Goal: Download file/media

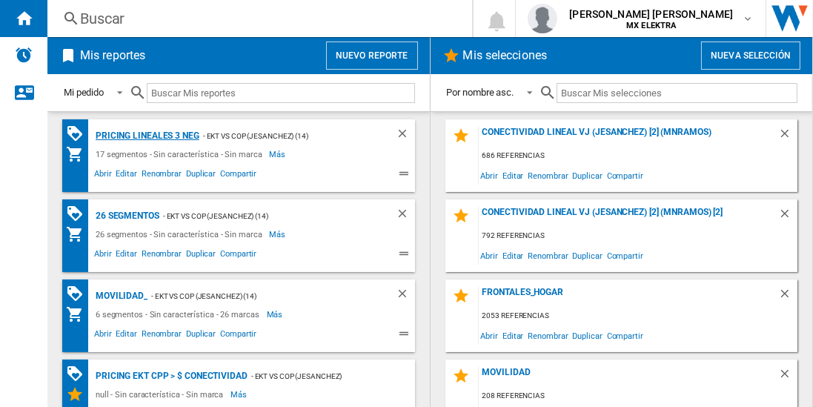
click at [146, 135] on div "Pricing lineales 3 neg" at bounding box center [145, 136] width 107 height 19
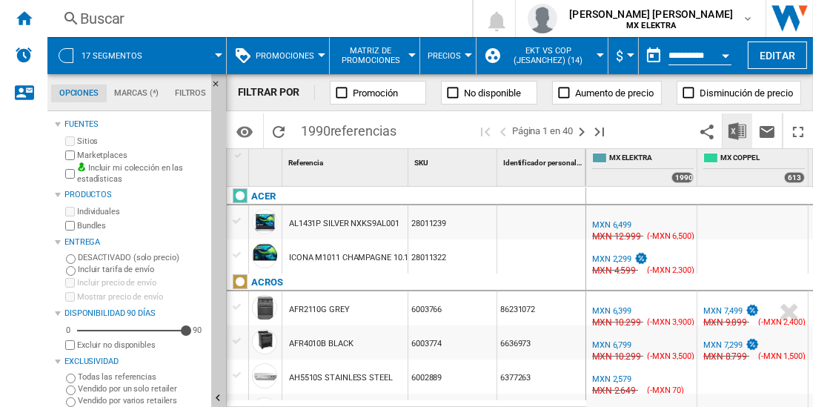
click at [738, 130] on img "Descargar en Excel" at bounding box center [737, 131] width 18 height 18
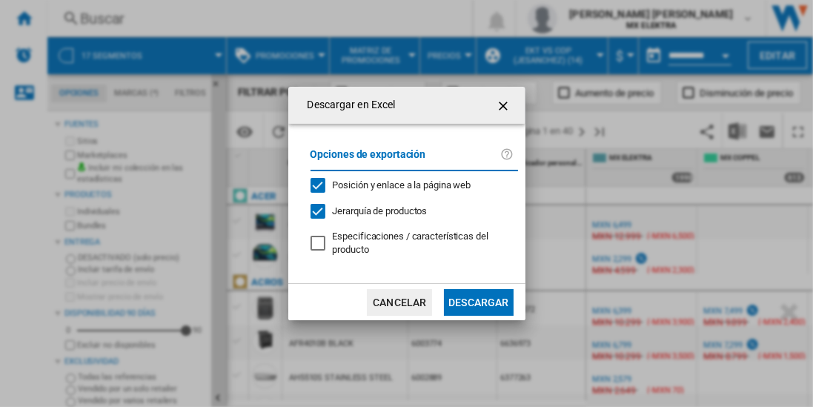
click at [478, 301] on button "Descargar" at bounding box center [478, 302] width 69 height 27
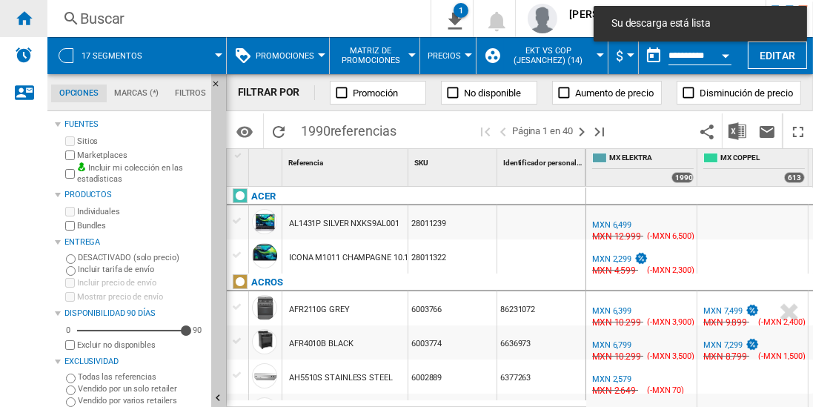
click at [24, 18] on ng-md-icon "Inicio" at bounding box center [24, 18] width 18 height 18
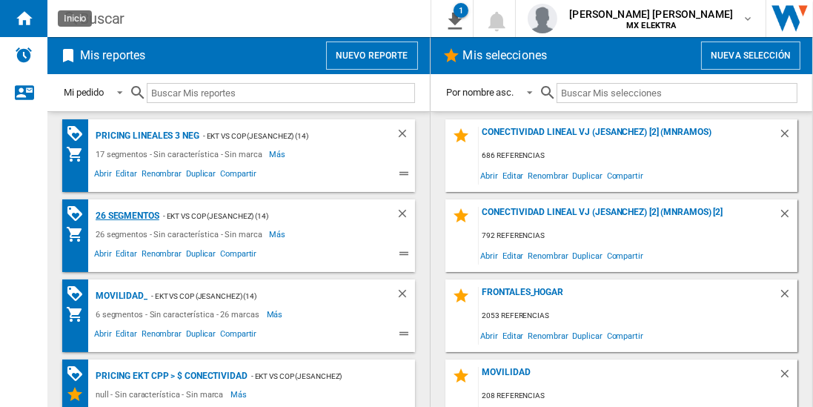
click at [127, 214] on div "26 segmentos" at bounding box center [125, 216] width 67 height 19
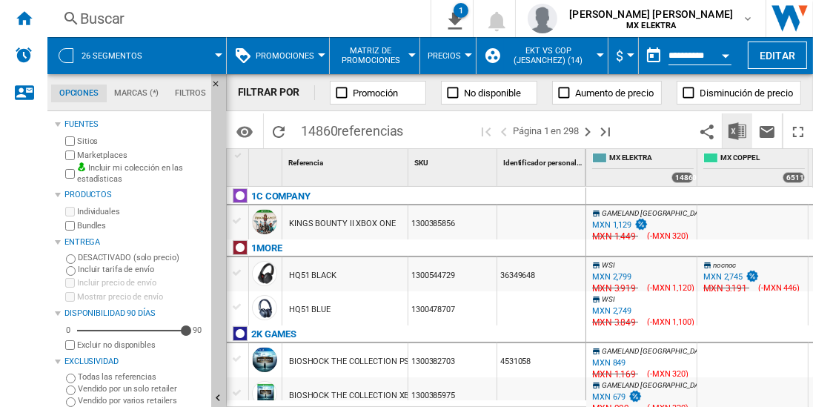
click at [738, 130] on img "Descargar en Excel" at bounding box center [737, 131] width 18 height 18
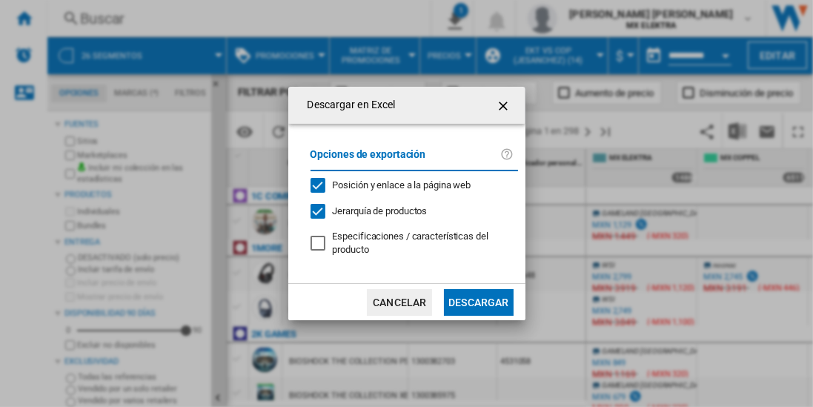
click at [478, 301] on button "Descargar" at bounding box center [478, 302] width 69 height 27
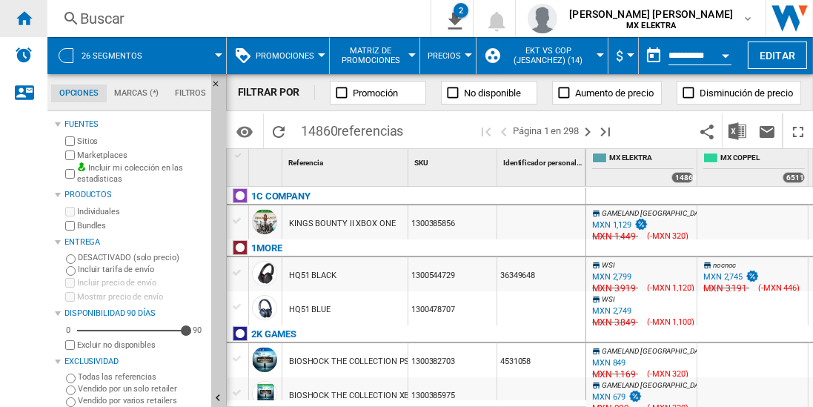
click at [24, 18] on ng-md-icon "Inicio" at bounding box center [24, 18] width 18 height 18
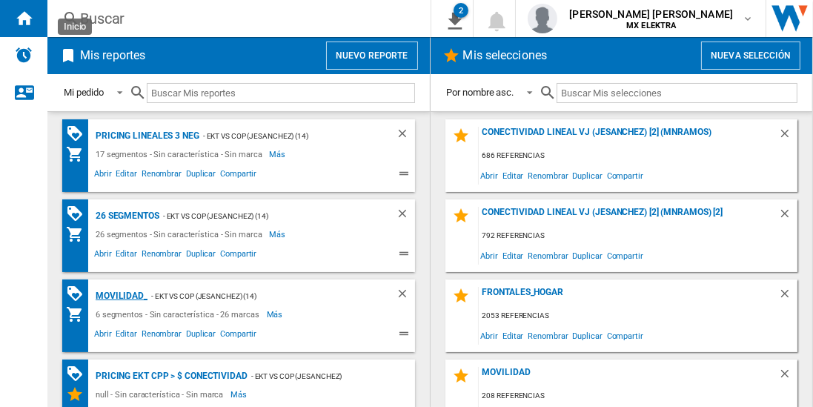
click at [119, 293] on div "MOVILIDAD_" at bounding box center [120, 296] width 56 height 19
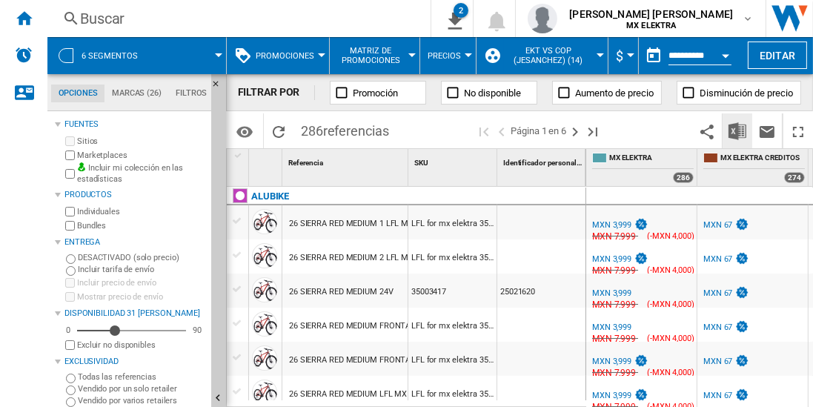
click at [738, 130] on img "Descargar en Excel" at bounding box center [737, 131] width 18 height 18
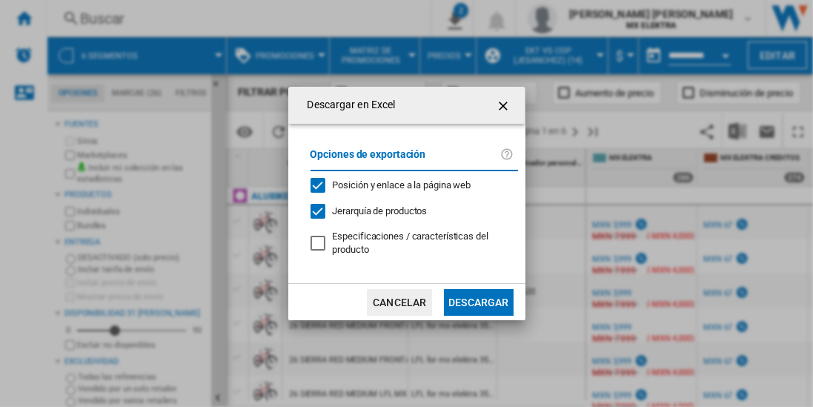
click at [478, 301] on button "Descargar" at bounding box center [478, 302] width 69 height 27
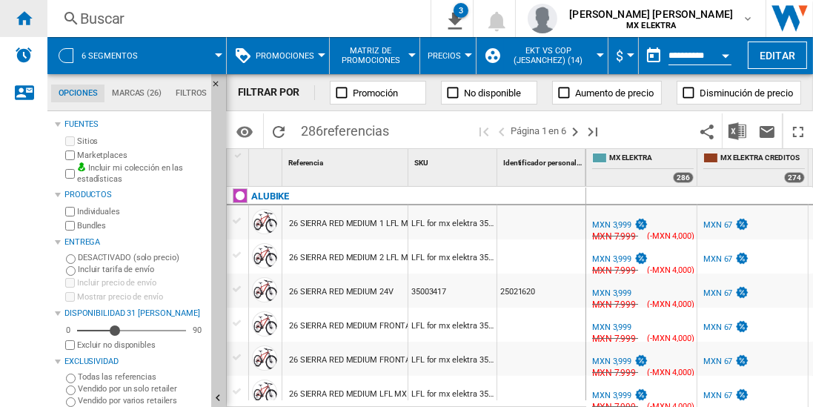
click at [24, 18] on ng-md-icon "Inicio" at bounding box center [24, 18] width 18 height 18
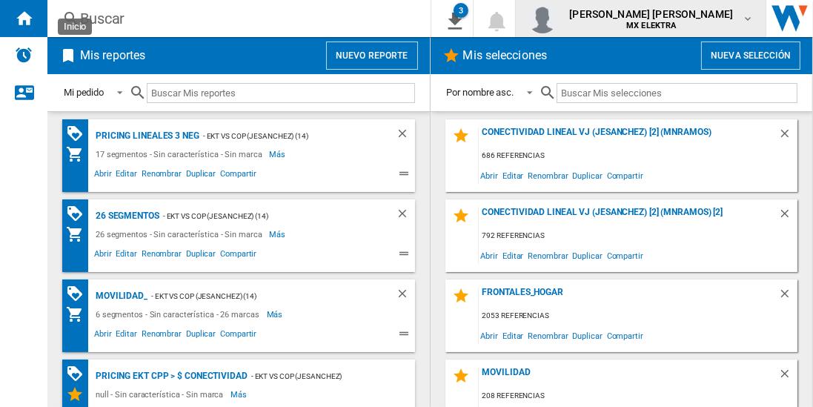
click at [655, 19] on span "[PERSON_NAME] [PERSON_NAME]" at bounding box center [651, 14] width 164 height 15
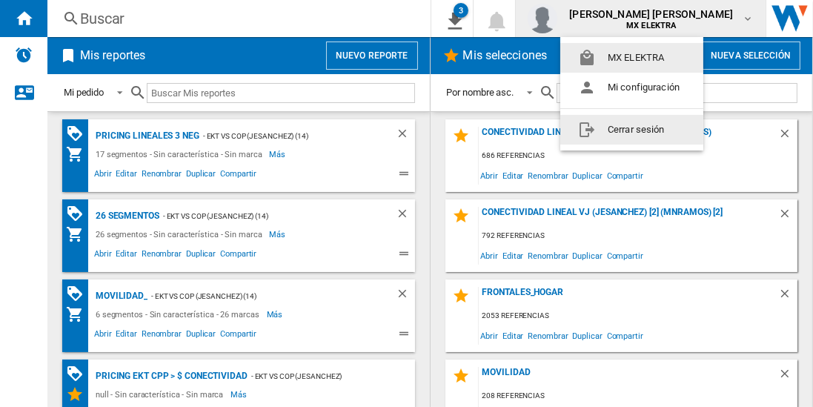
click at [625, 127] on button "Cerrar sesión" at bounding box center [631, 130] width 143 height 30
